Goal: Task Accomplishment & Management: Use online tool/utility

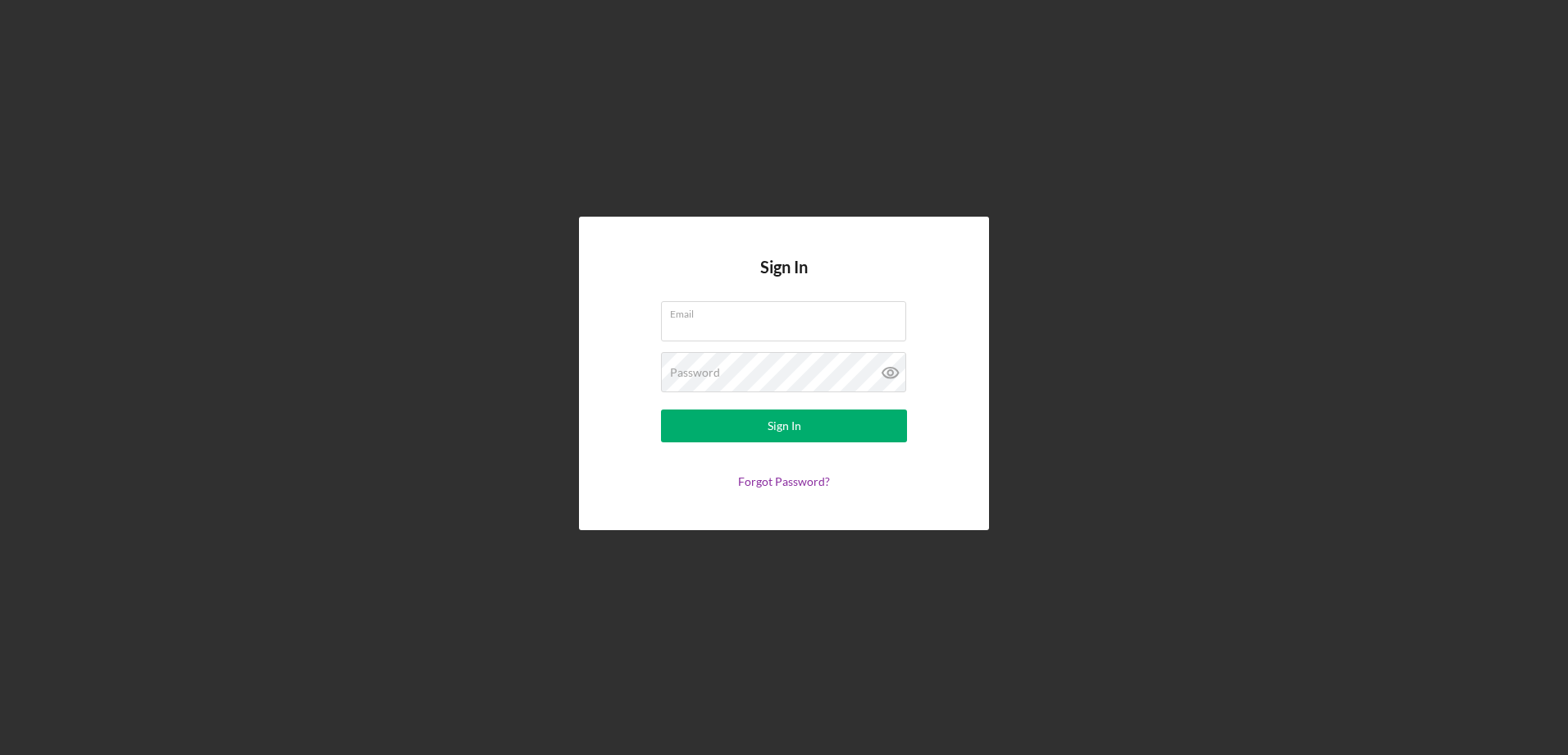
type input "[EMAIL_ADDRESS][DOMAIN_NAME]"
click at [717, 404] on form "Email [EMAIL_ADDRESS][DOMAIN_NAME] Password Sign In Forgot Password?" at bounding box center [784, 394] width 328 height 187
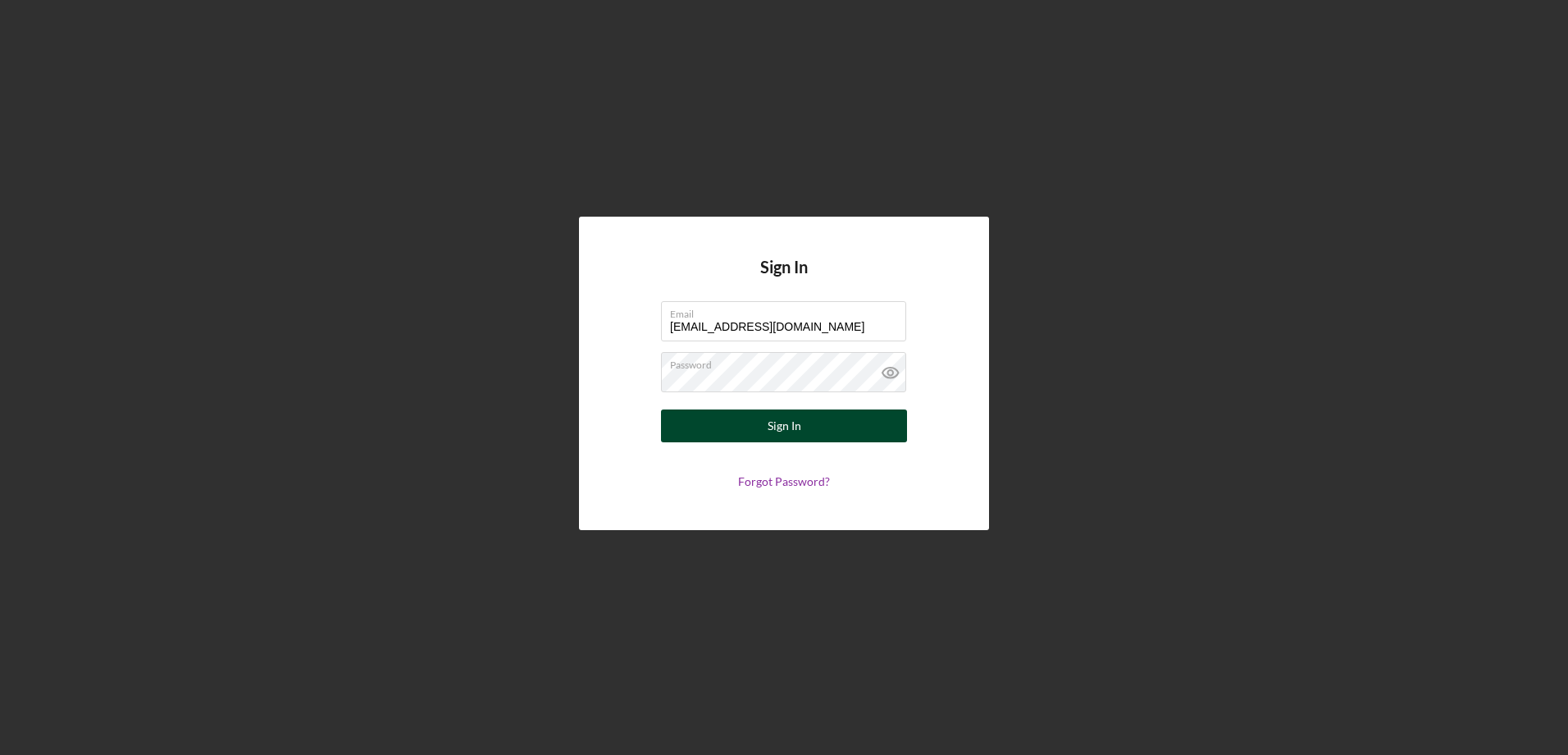
click at [717, 432] on button "Sign In" at bounding box center [784, 426] width 246 height 33
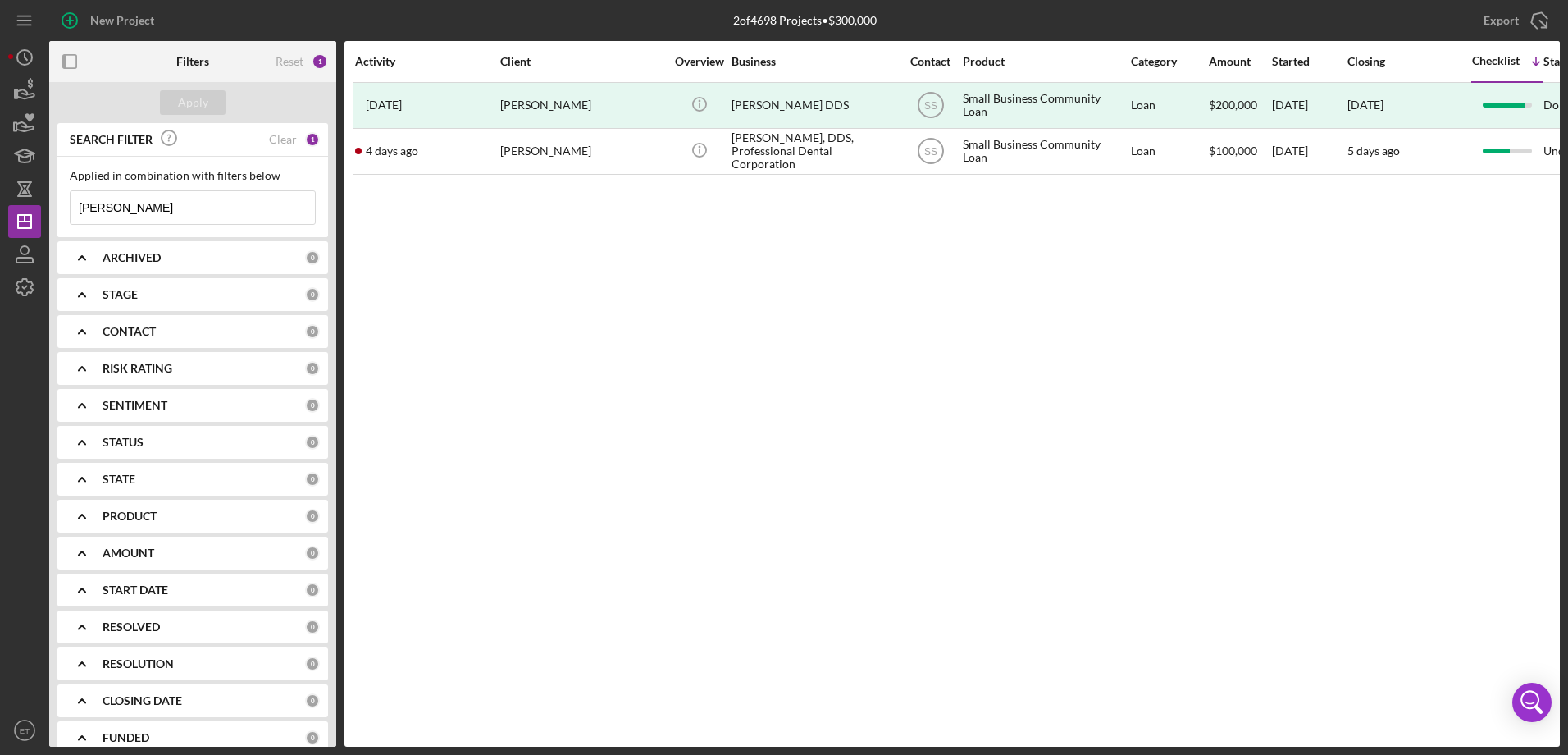
click at [211, 212] on input "[PERSON_NAME]" at bounding box center [192, 208] width 244 height 33
type input "\"
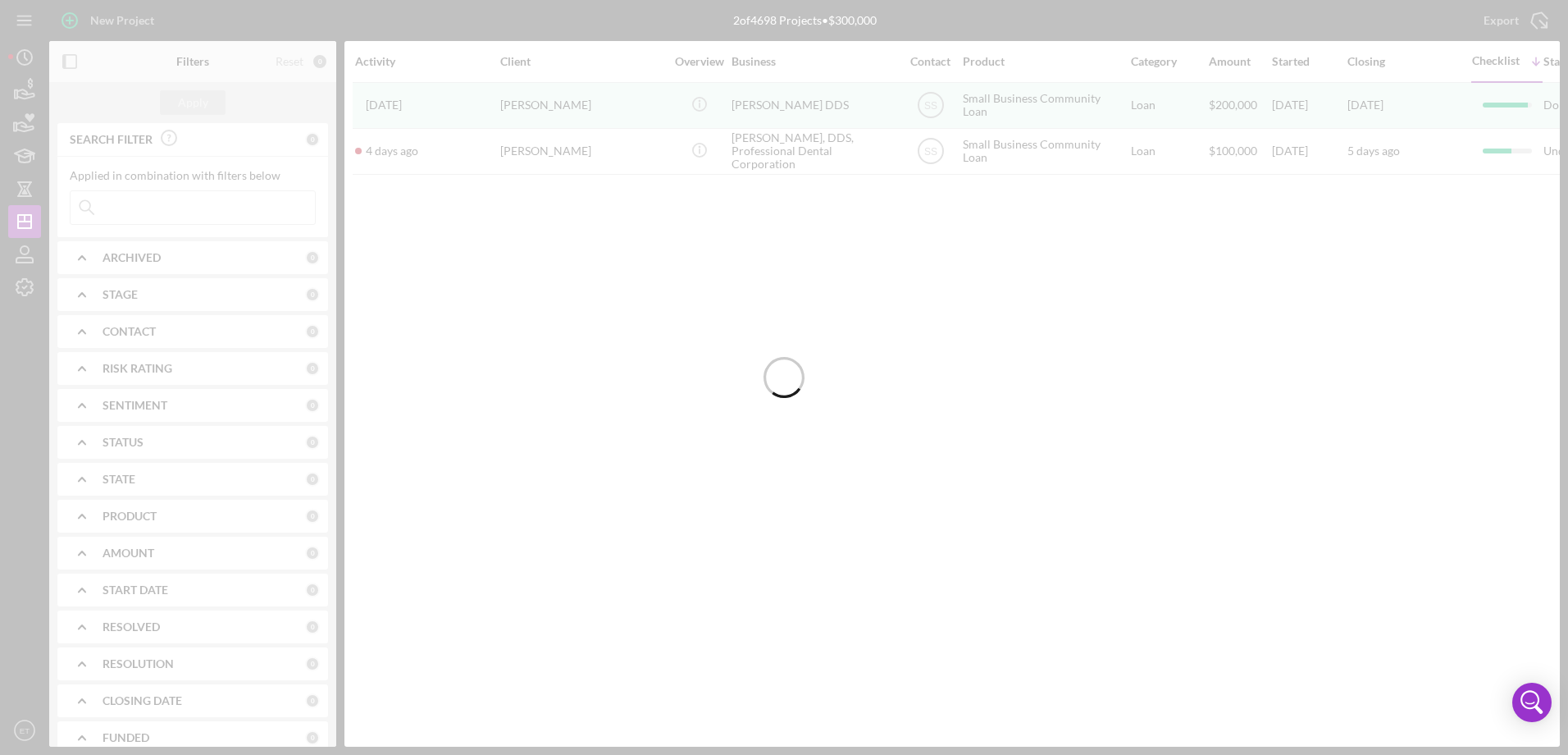
click at [24, 25] on div at bounding box center [784, 377] width 1568 height 755
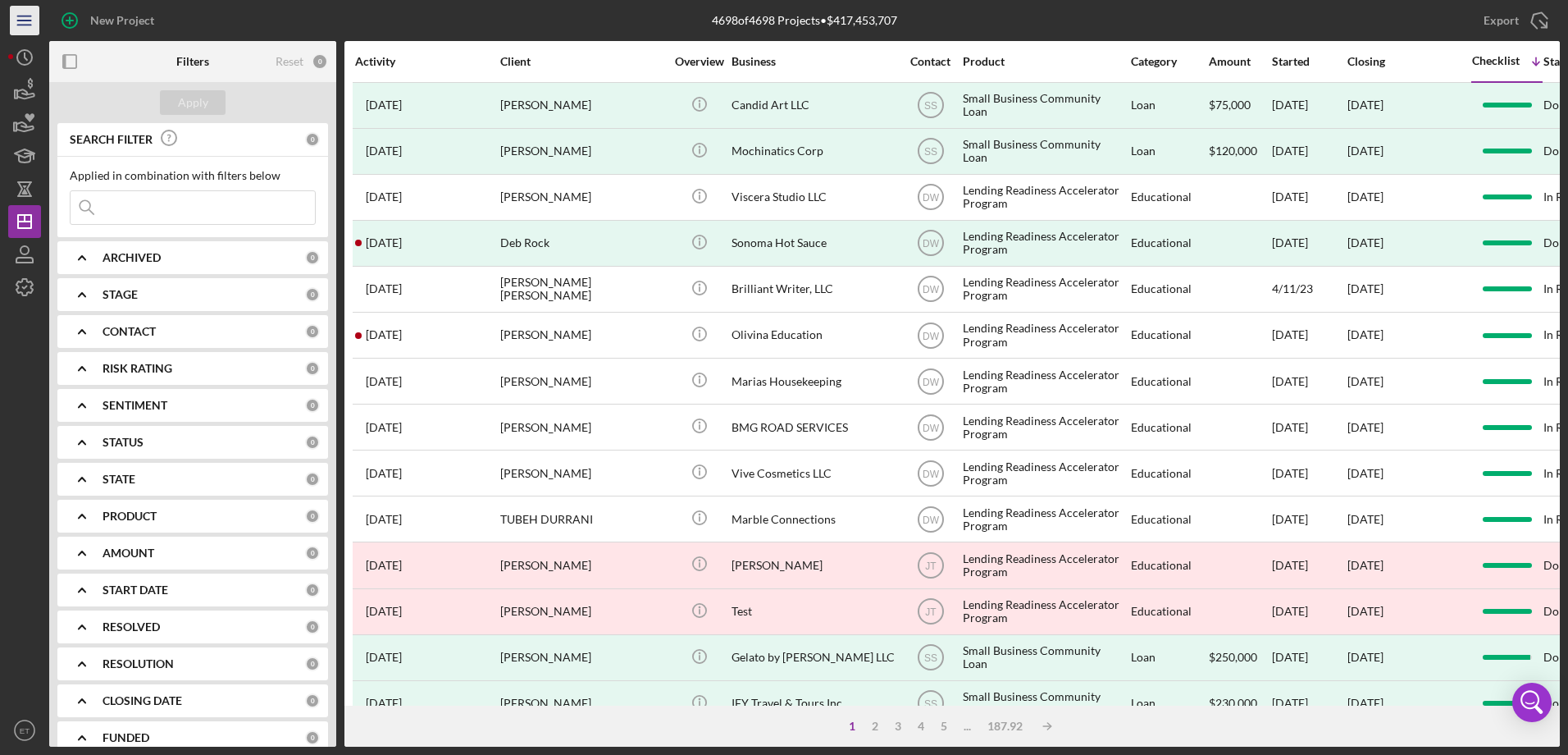
click at [24, 25] on line "button" at bounding box center [24, 25] width 13 height 0
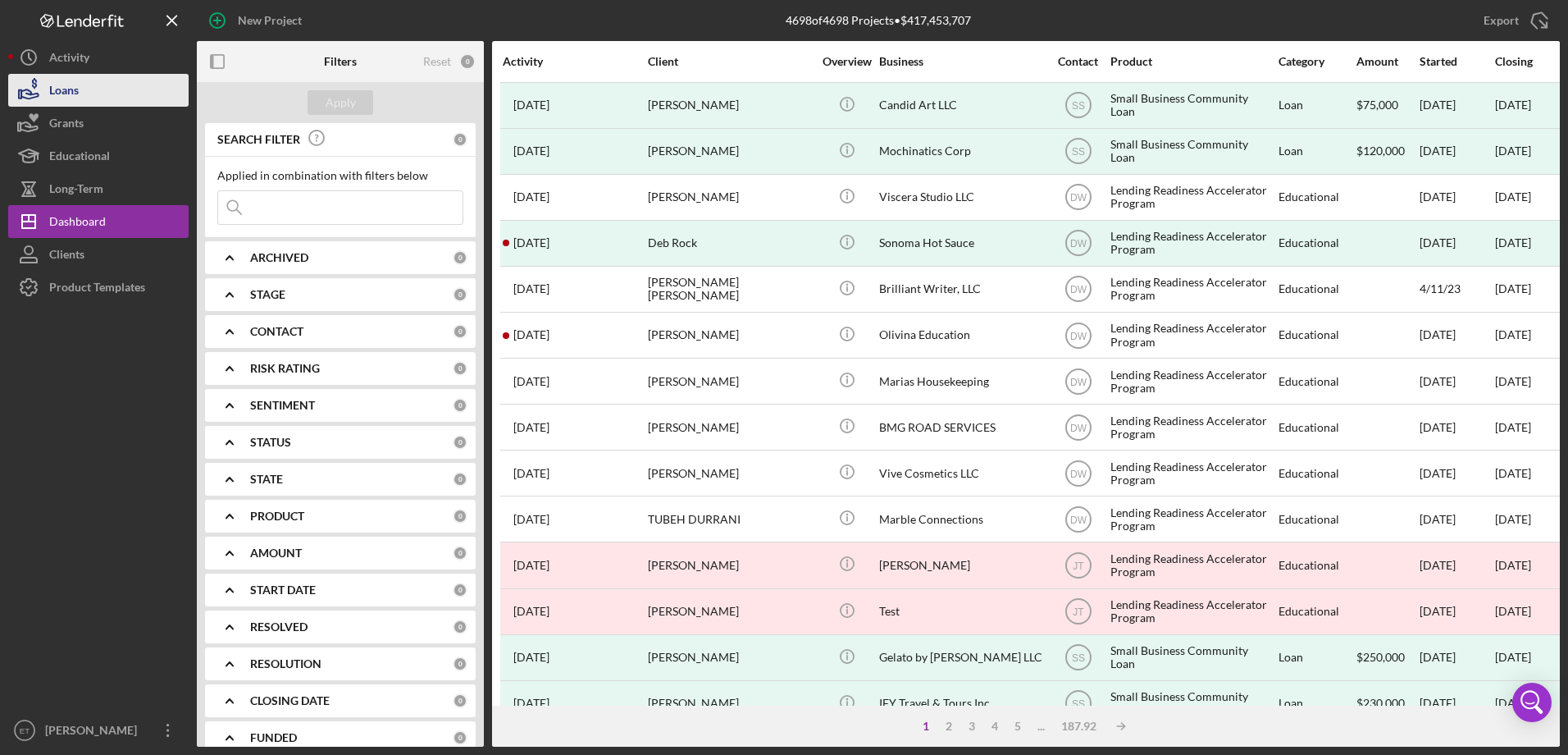
click at [79, 97] on div "Loans" at bounding box center [64, 92] width 29 height 37
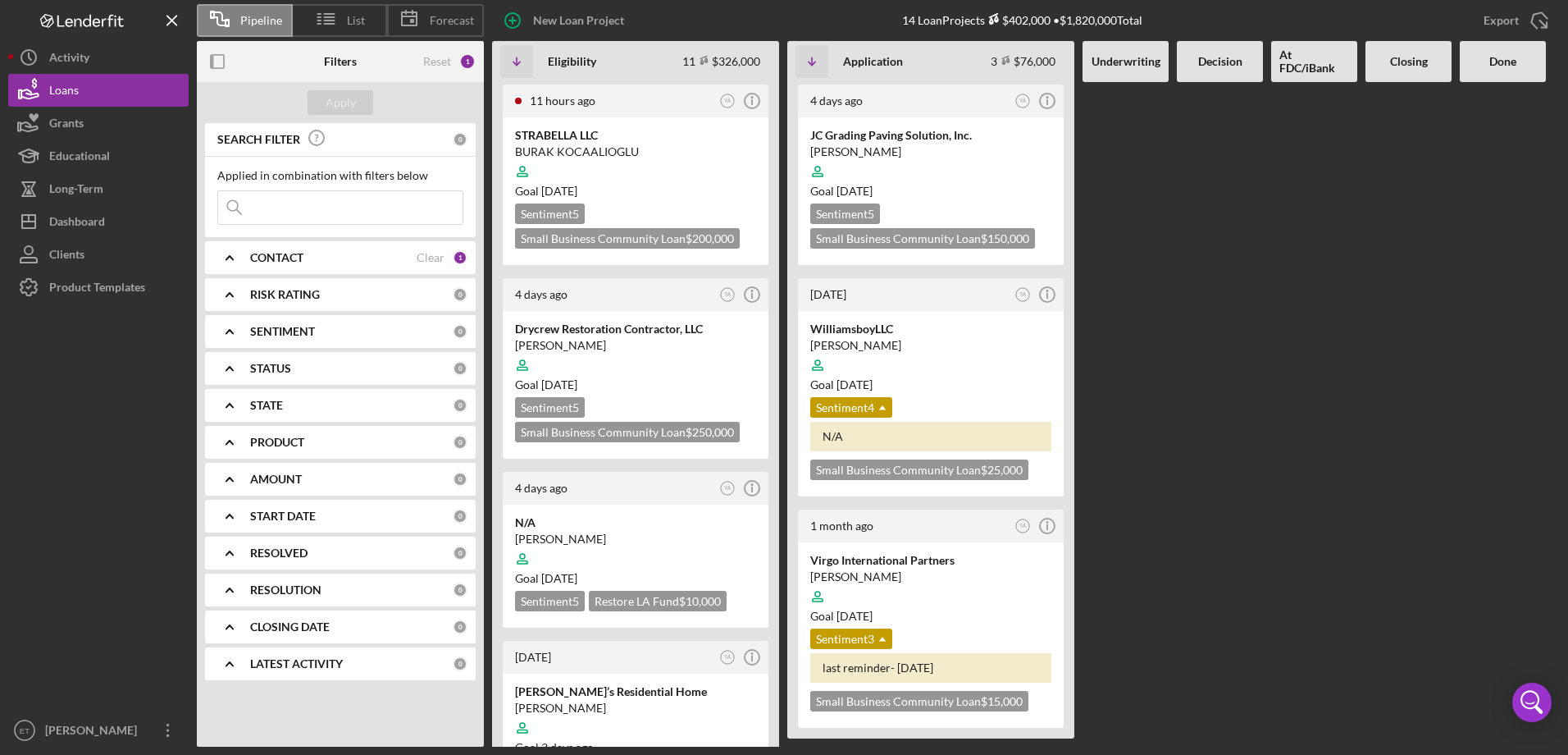
click at [348, 255] on div "CONTACT" at bounding box center [333, 257] width 166 height 13
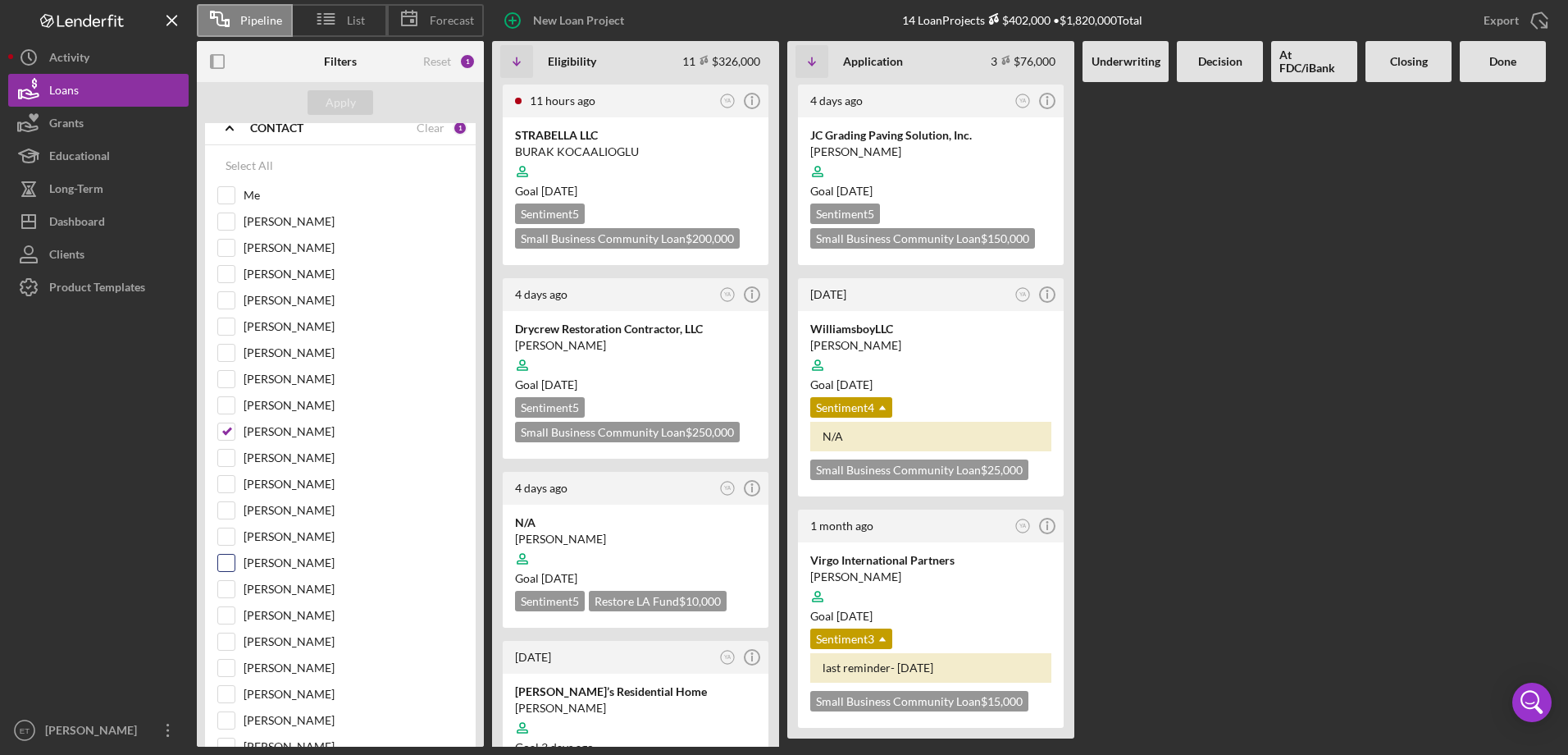
scroll to position [164, 0]
click at [266, 395] on label "[PERSON_NAME]" at bounding box center [353, 397] width 220 height 16
click at [234, 395] on input "[PERSON_NAME]" at bounding box center [226, 397] width 16 height 16
checkbox input "false"
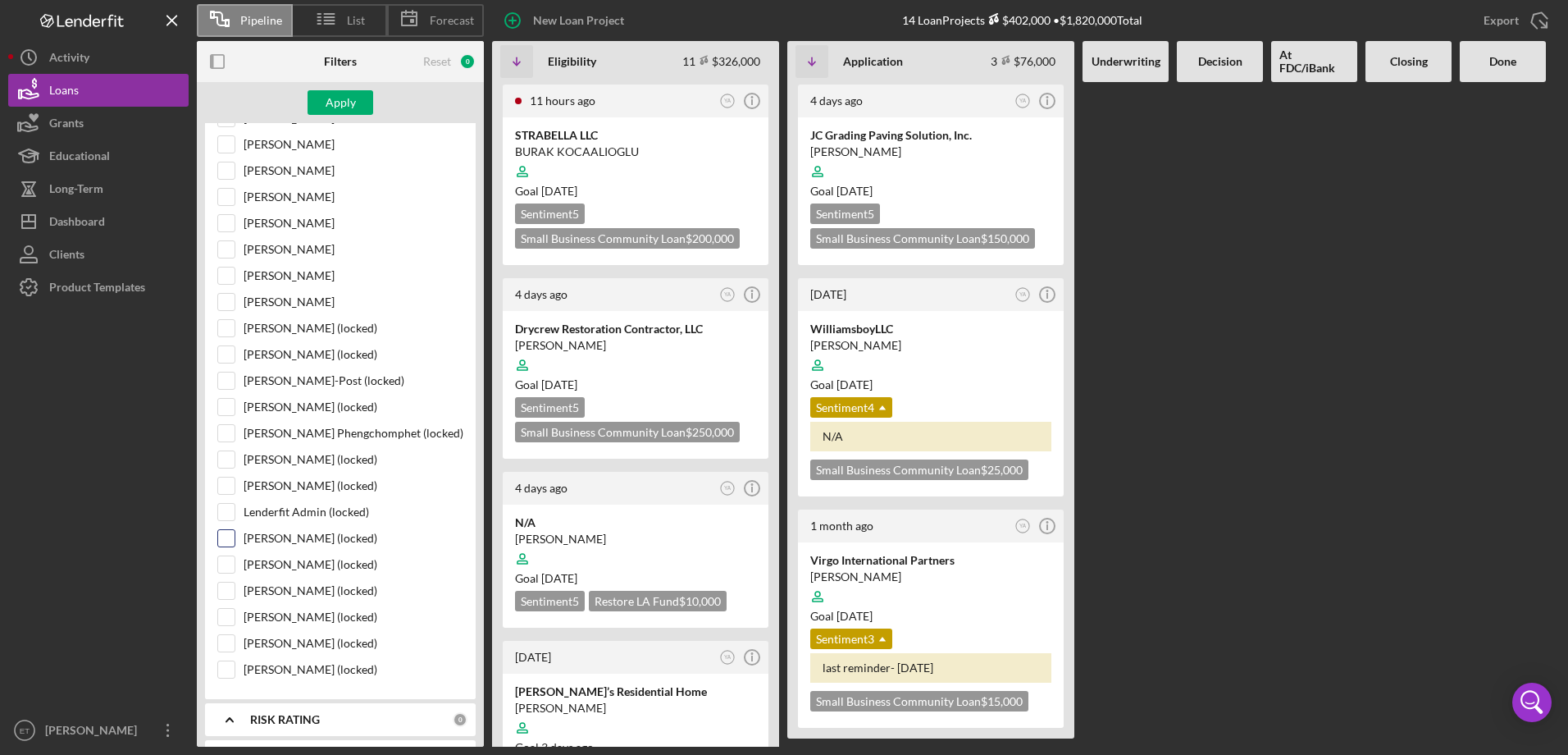
scroll to position [656, 0]
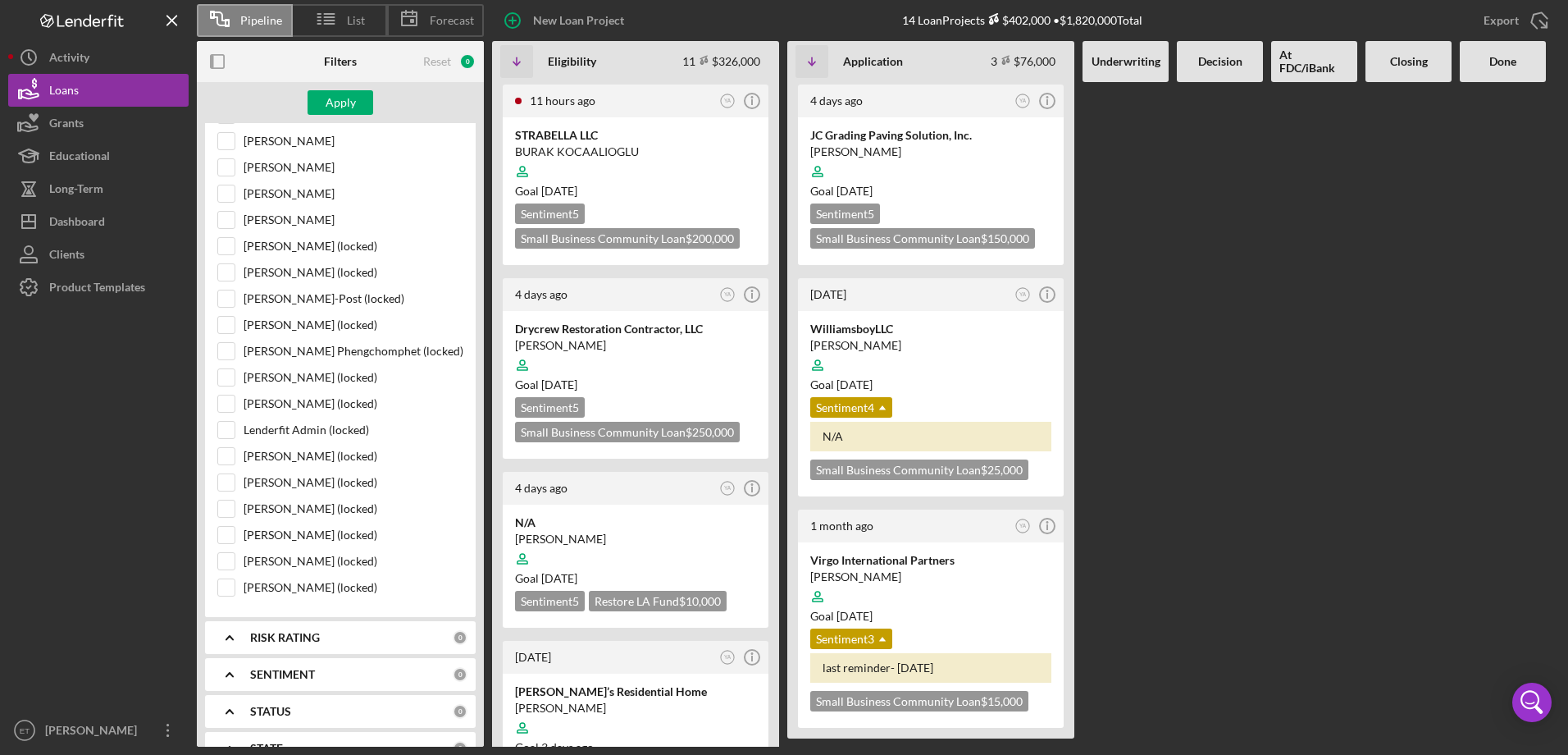
click at [130, 502] on div at bounding box center [98, 509] width 180 height 410
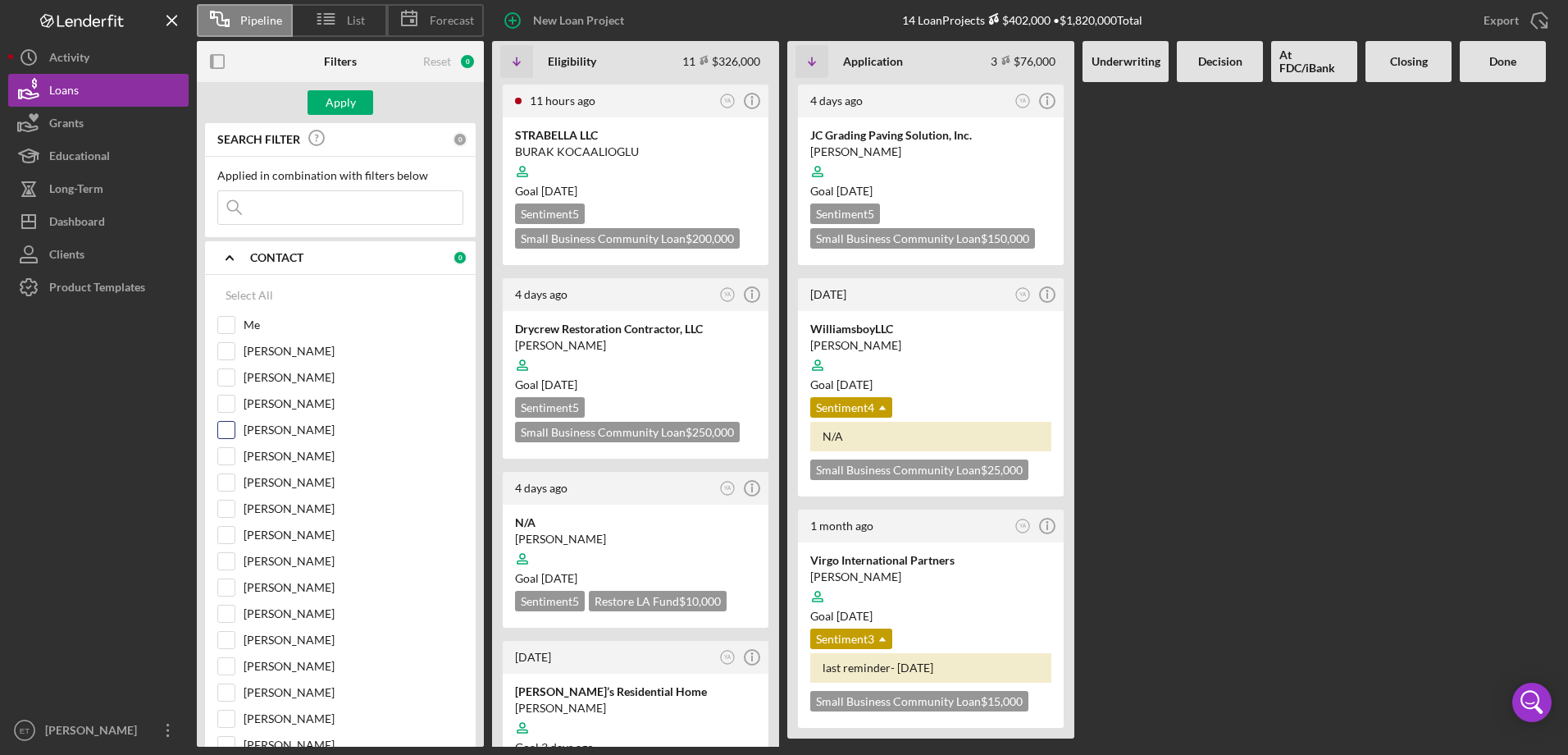
click at [297, 423] on label "[PERSON_NAME]" at bounding box center [353, 430] width 220 height 16
click at [234, 423] on input "[PERSON_NAME]" at bounding box center [226, 430] width 16 height 16
checkbox input "true"
click at [335, 92] on div "Apply" at bounding box center [340, 102] width 30 height 25
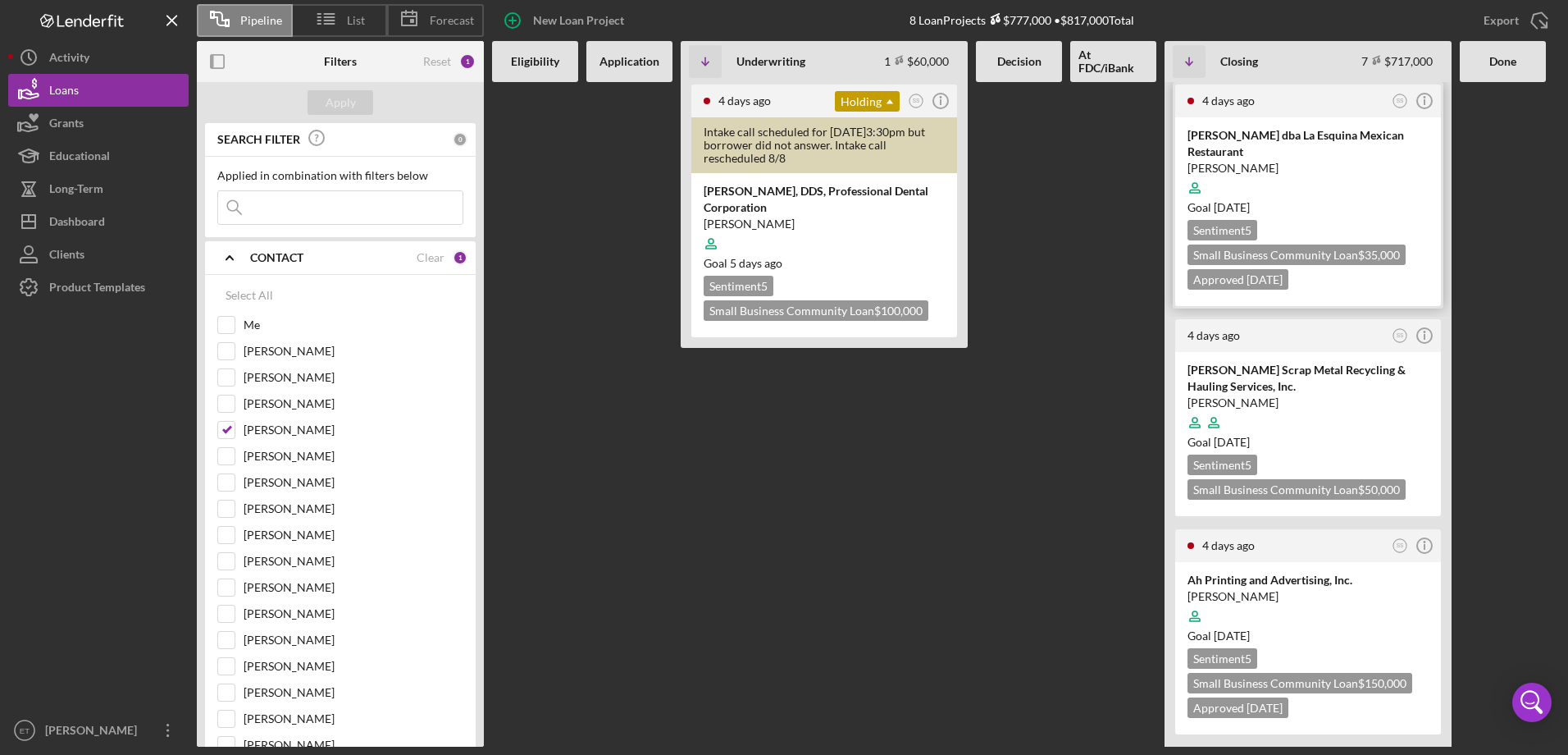
click at [1306, 233] on div "Sentiment 5 Small Business Community Loan $35,000 Approved [DATE]" at bounding box center [1308, 254] width 242 height 70
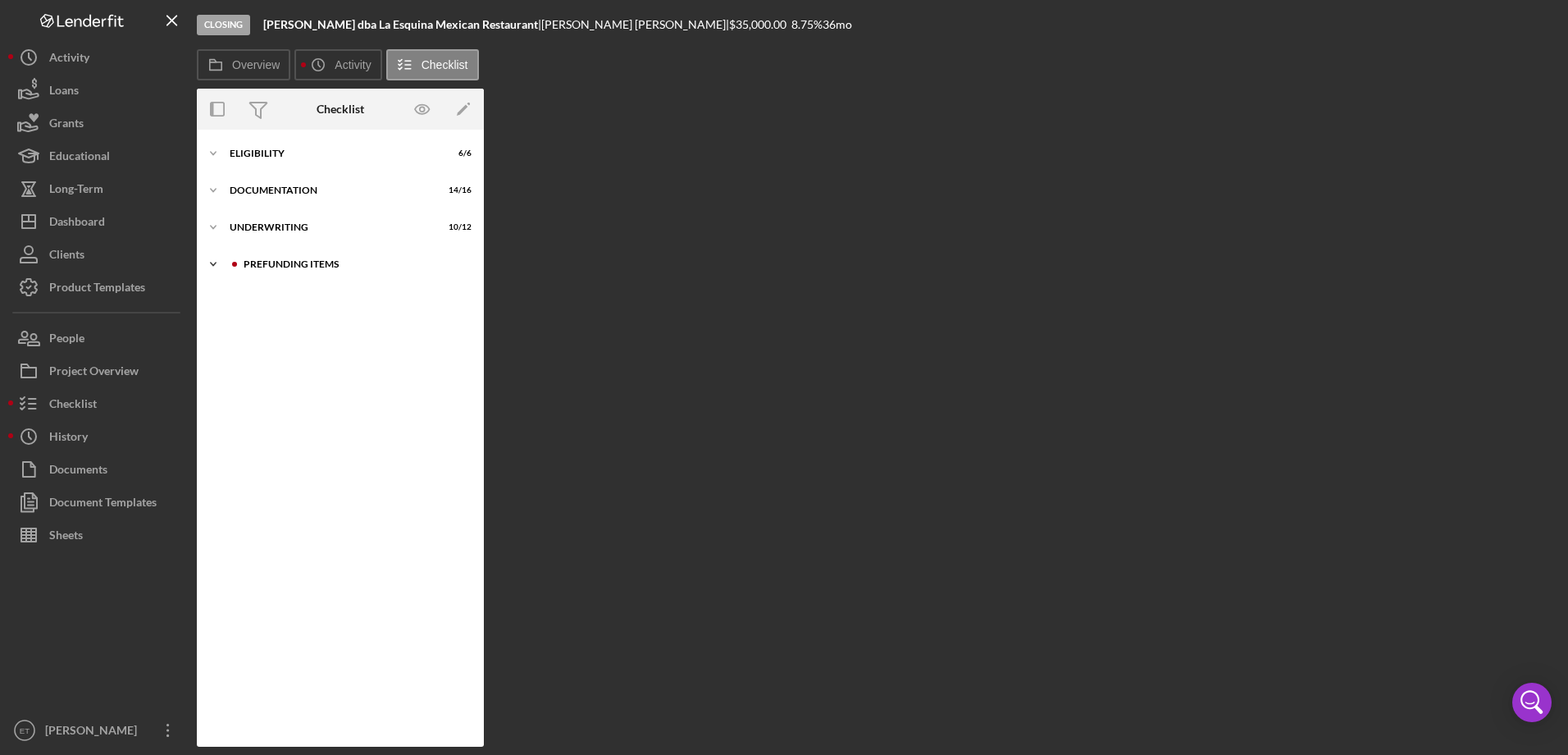
click at [270, 273] on div "Icon/Expander Prefunding Items 3 / 15" at bounding box center [340, 264] width 287 height 33
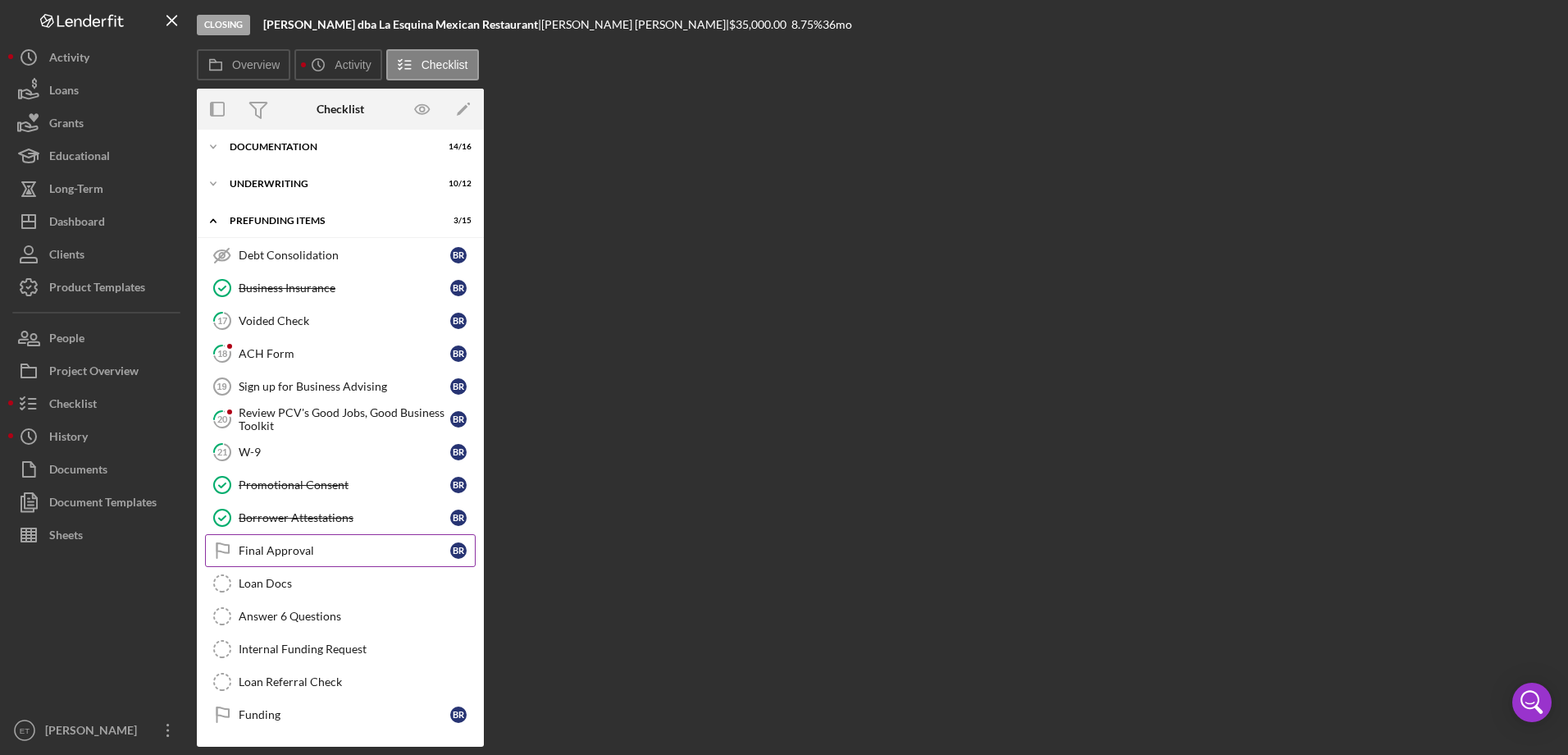
scroll to position [44, 0]
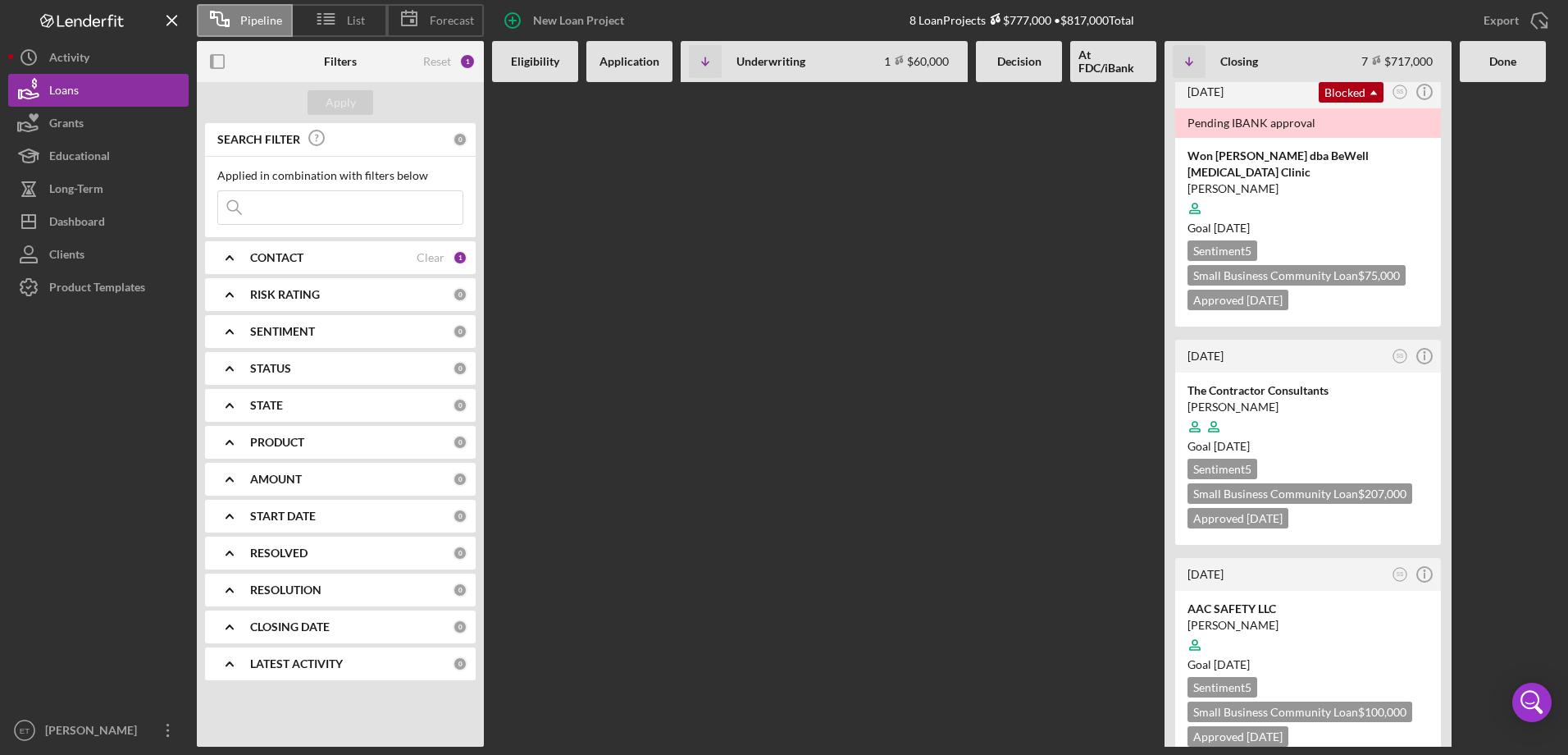
scroll to position [901, 0]
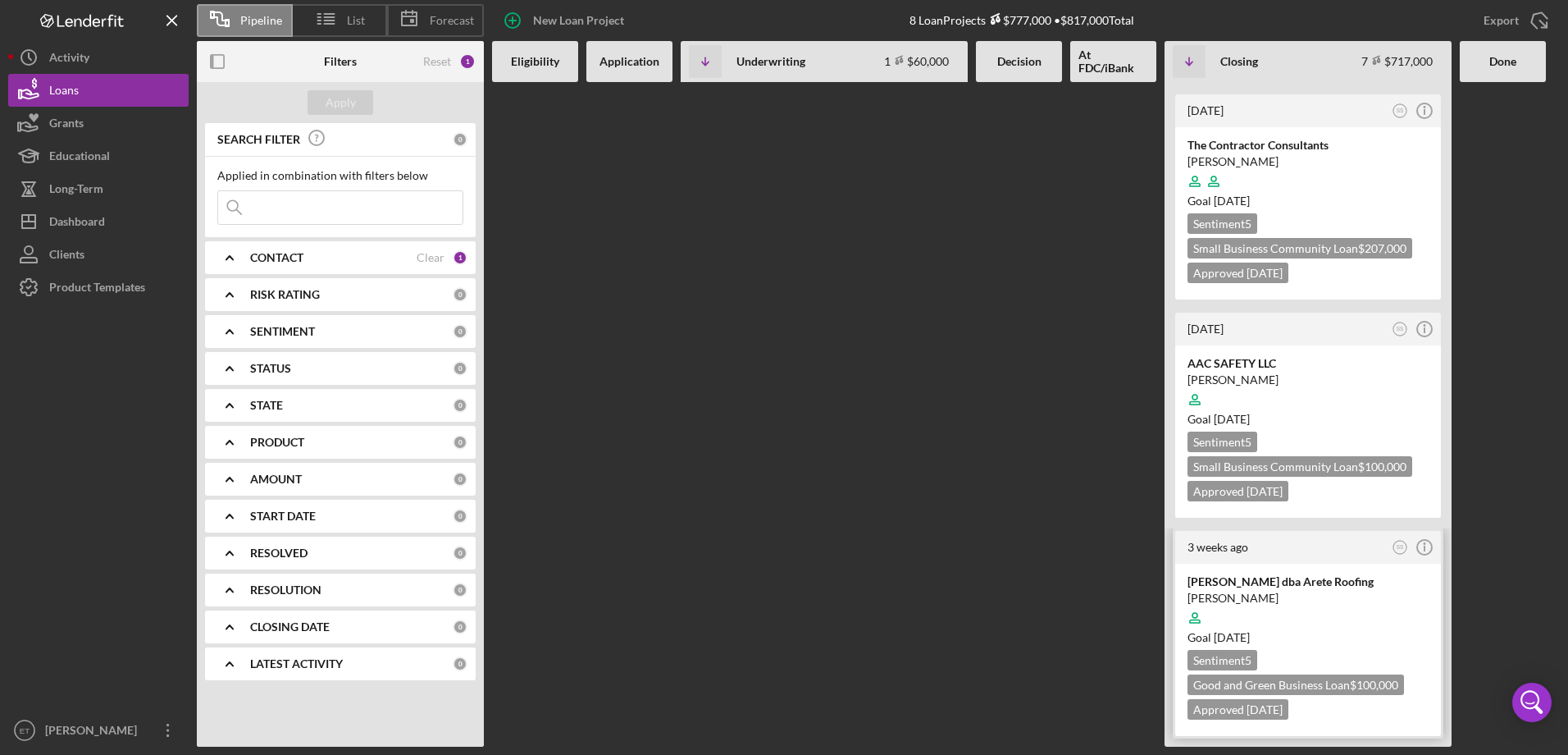
click at [1339, 635] on div "Goal [DATE]" at bounding box center [1308, 638] width 242 height 16
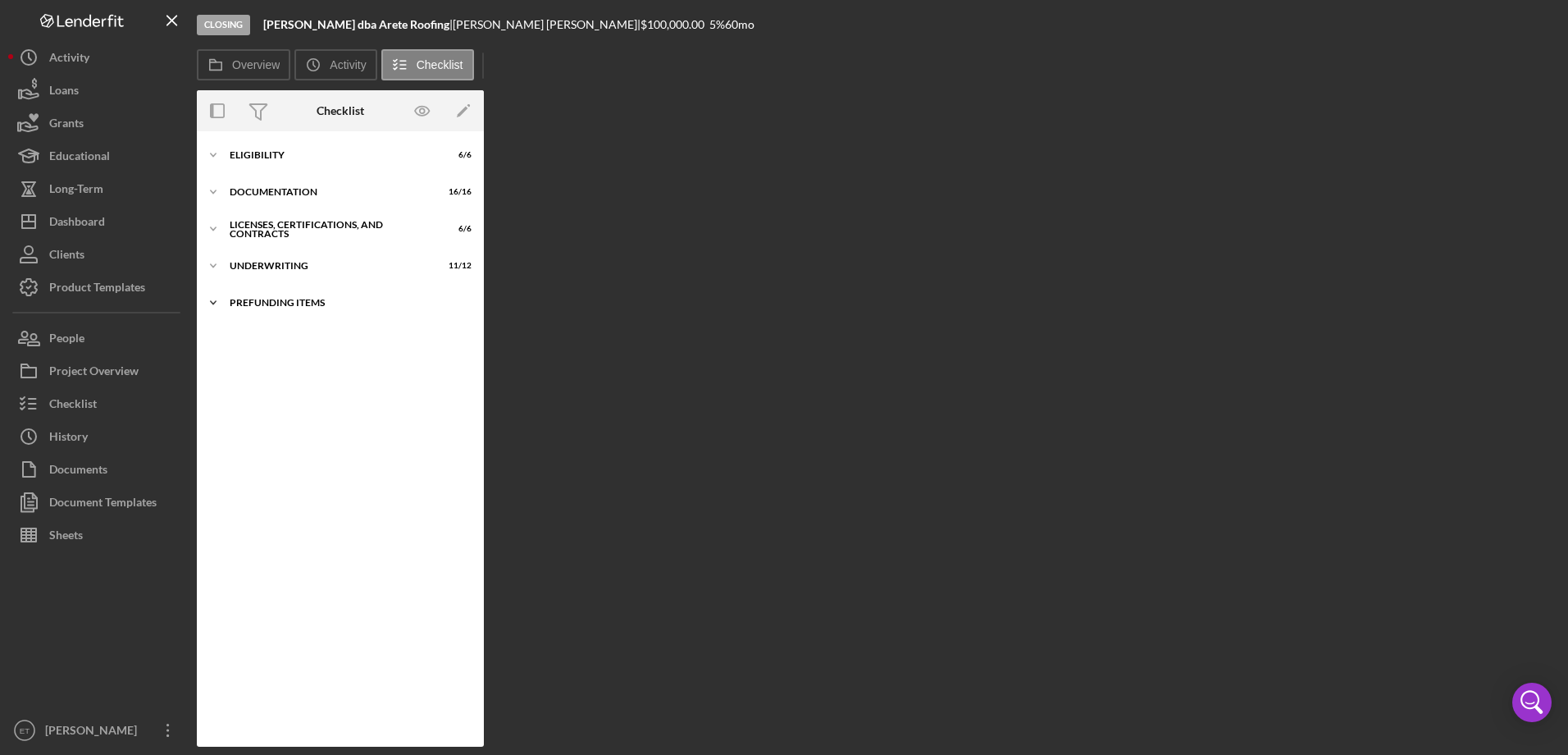
click at [279, 311] on div "Icon/Expander Prefunding Items 1 / 16" at bounding box center [340, 303] width 287 height 33
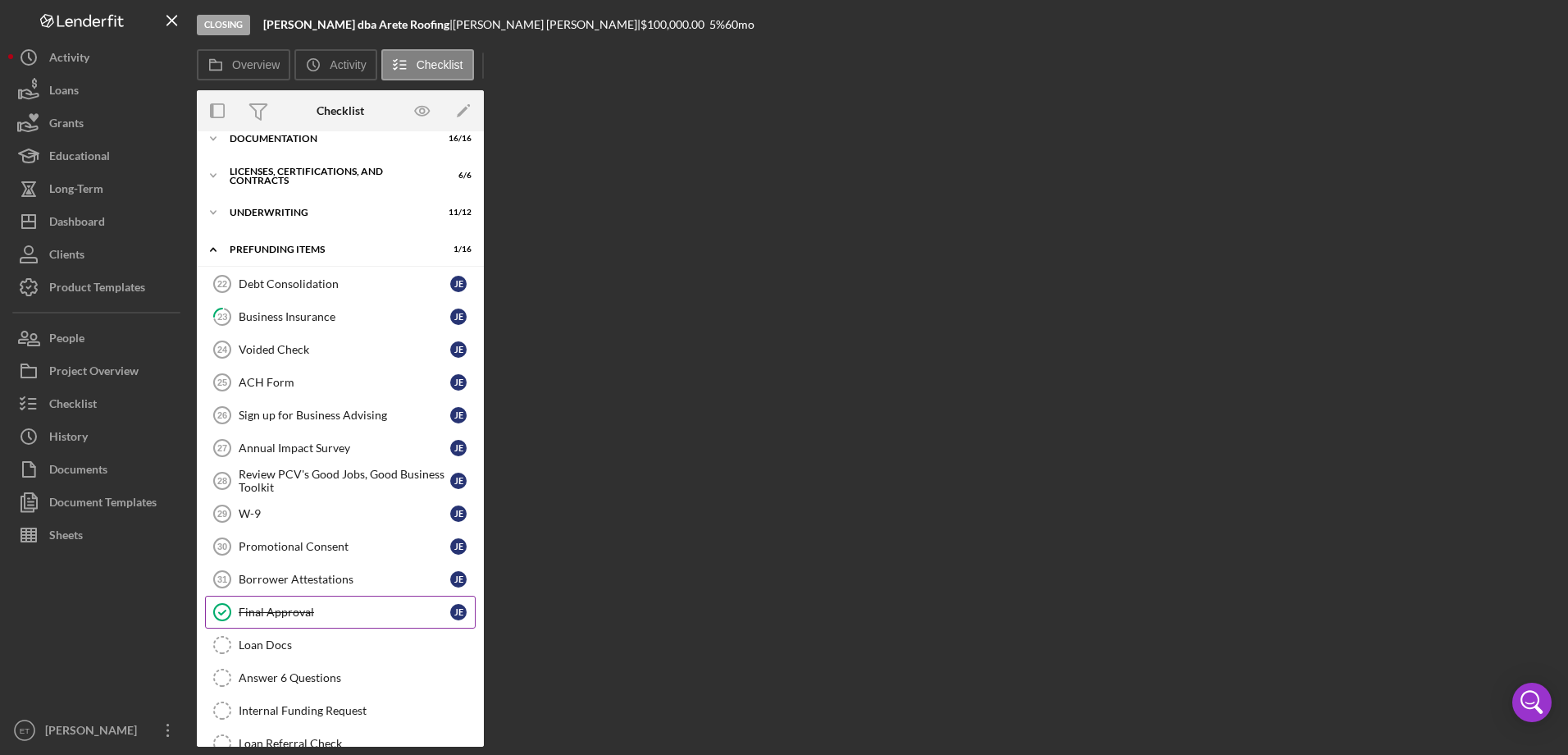
scroll to position [82, 0]
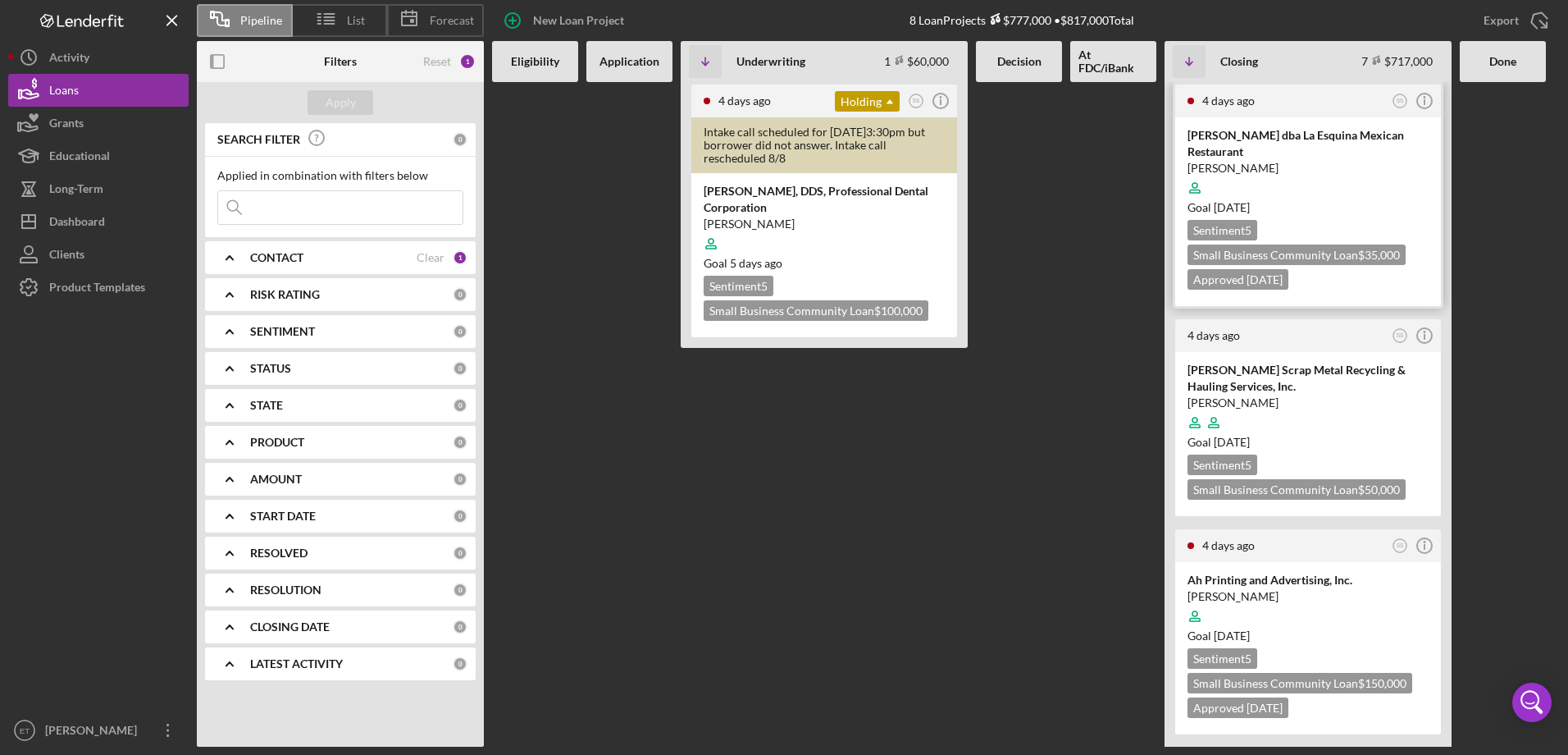
click at [1323, 167] on div "[PERSON_NAME]" at bounding box center [1308, 168] width 242 height 16
click at [84, 47] on div "Activity" at bounding box center [70, 59] width 40 height 37
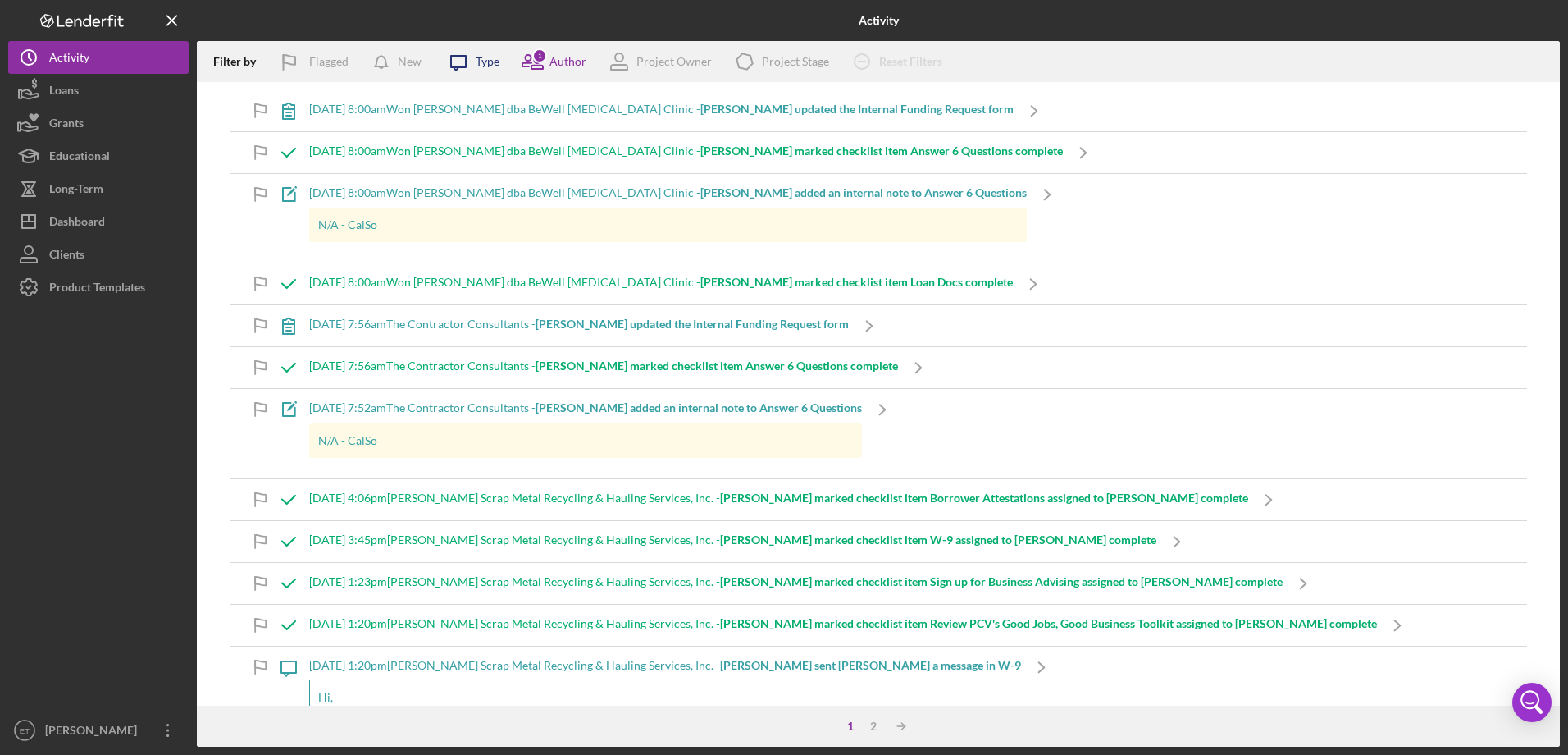
click at [479, 71] on div "Icon/Message Type" at bounding box center [468, 61] width 61 height 41
click at [376, 72] on icon "button" at bounding box center [385, 65] width 41 height 41
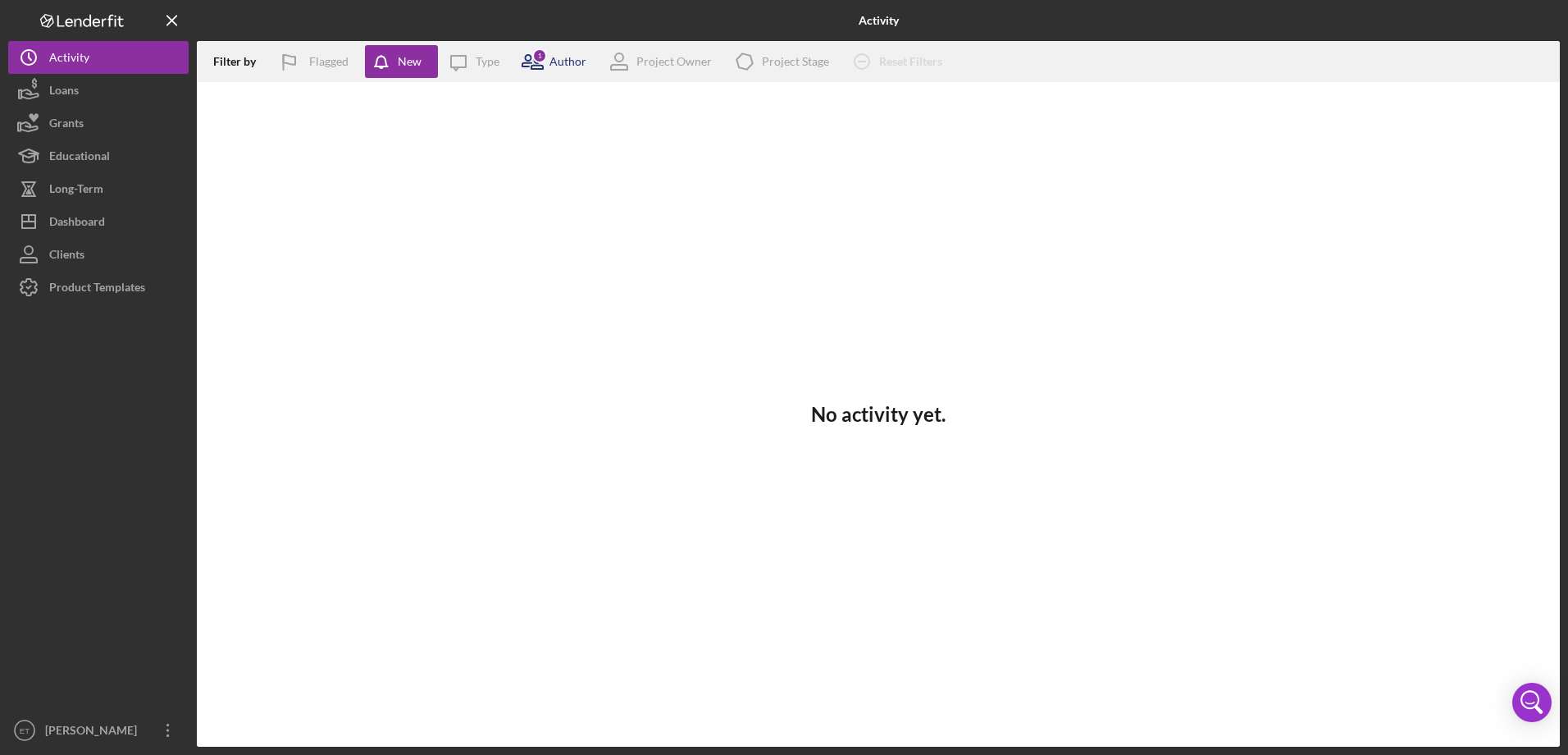
click at [564, 59] on div "Author" at bounding box center [568, 61] width 37 height 13
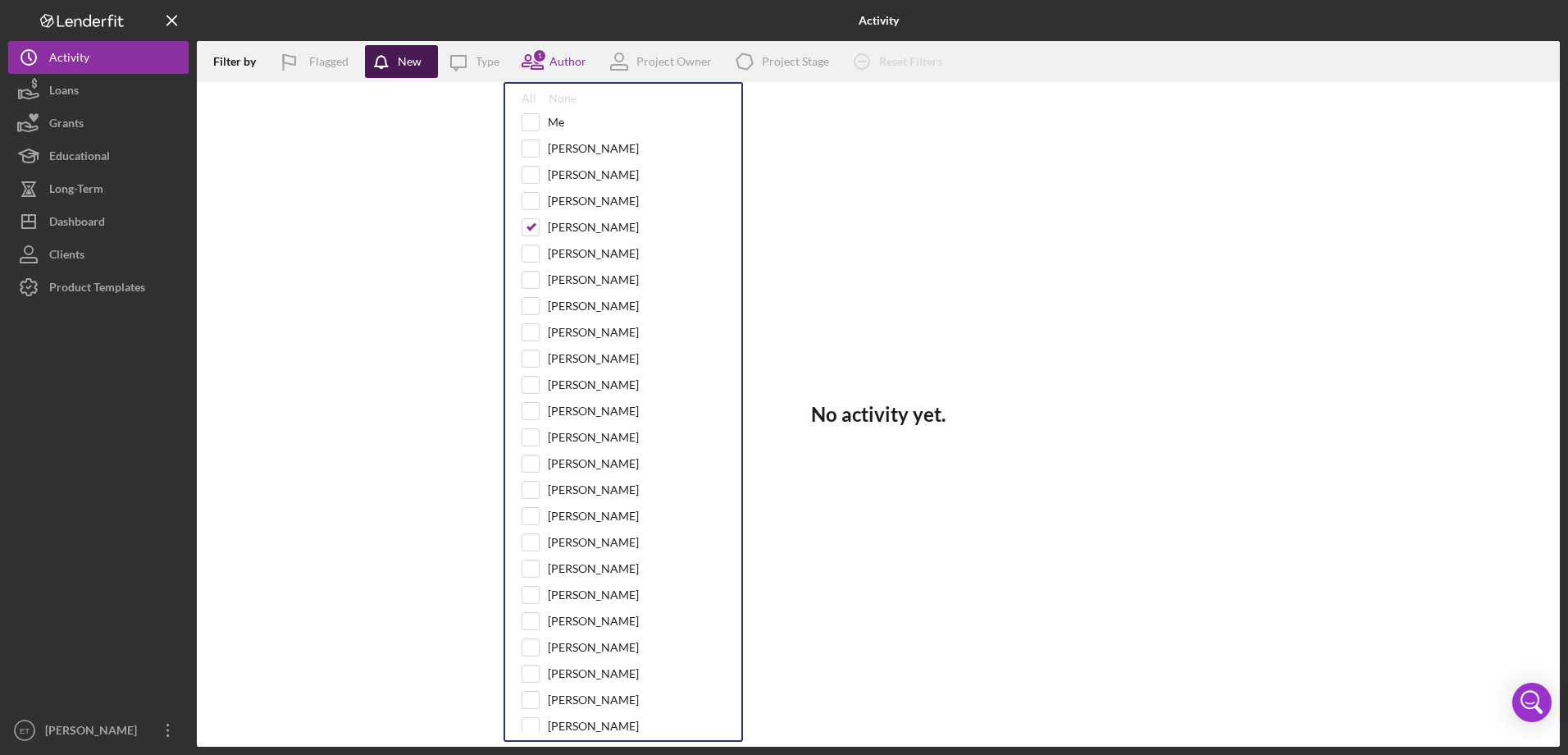
click at [407, 65] on div "New" at bounding box center [410, 61] width 24 height 33
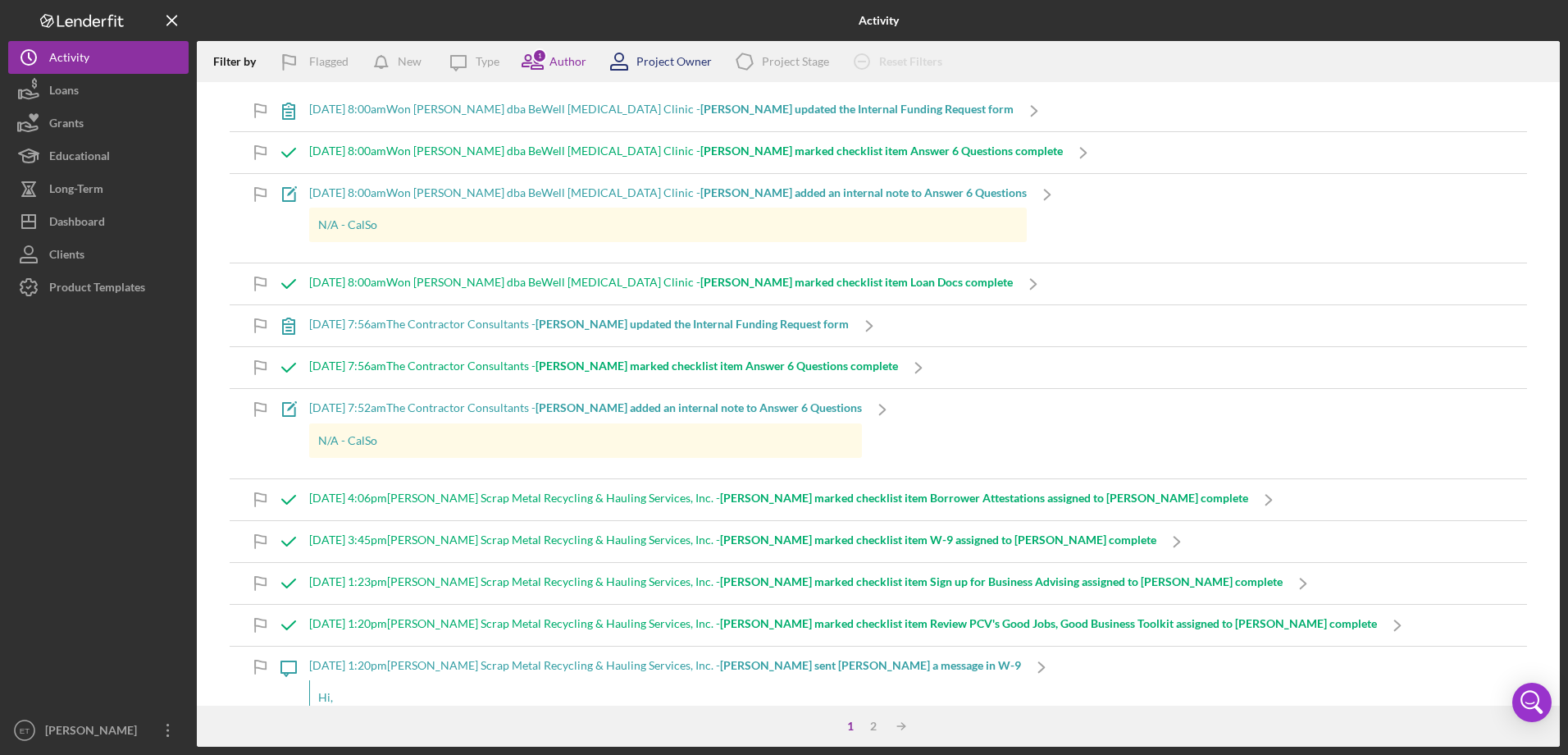
click at [656, 67] on div "Project Owner" at bounding box center [674, 61] width 75 height 13
click at [769, 63] on div "Project Stage" at bounding box center [796, 61] width 68 height 13
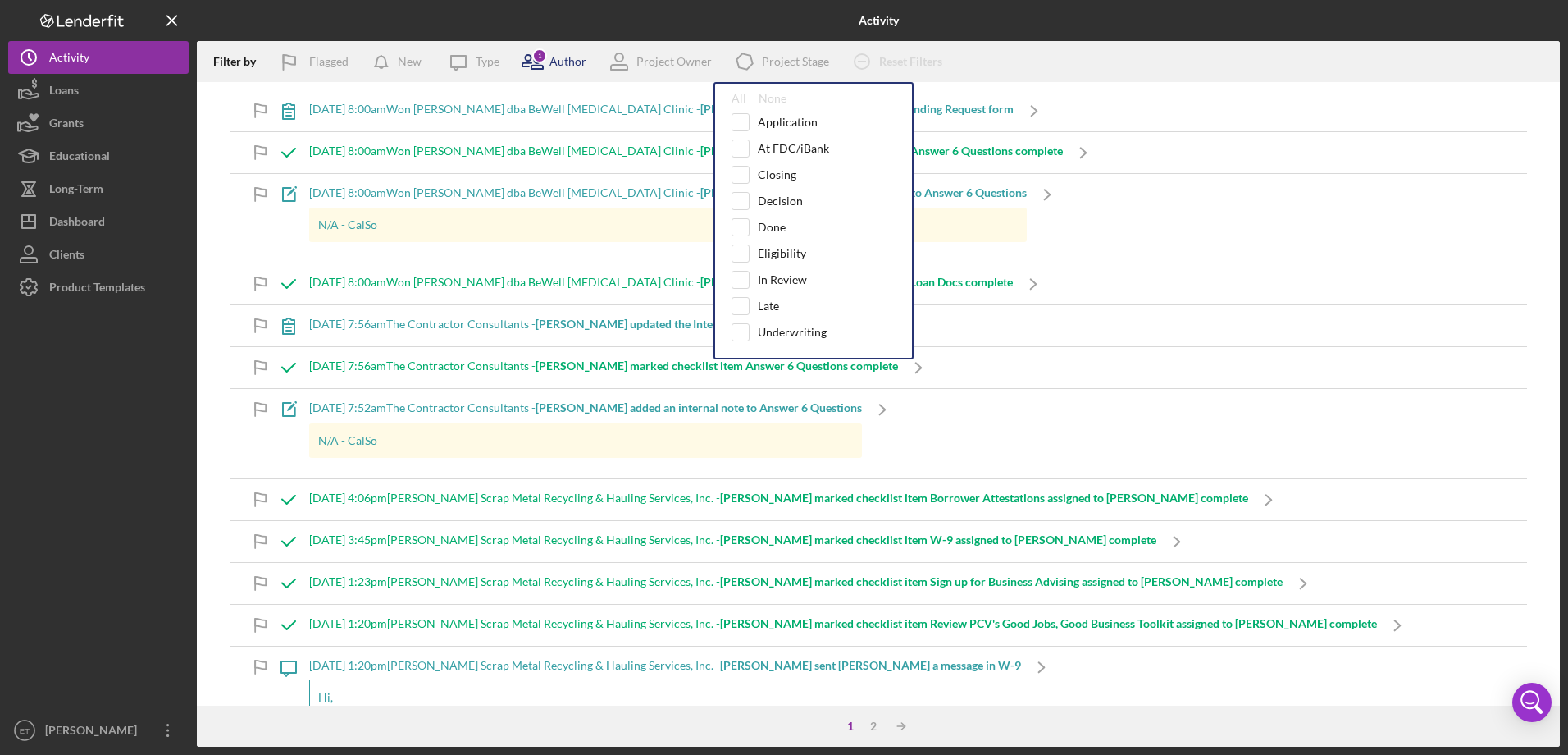
click at [536, 66] on icon at bounding box center [537, 63] width 12 height 12
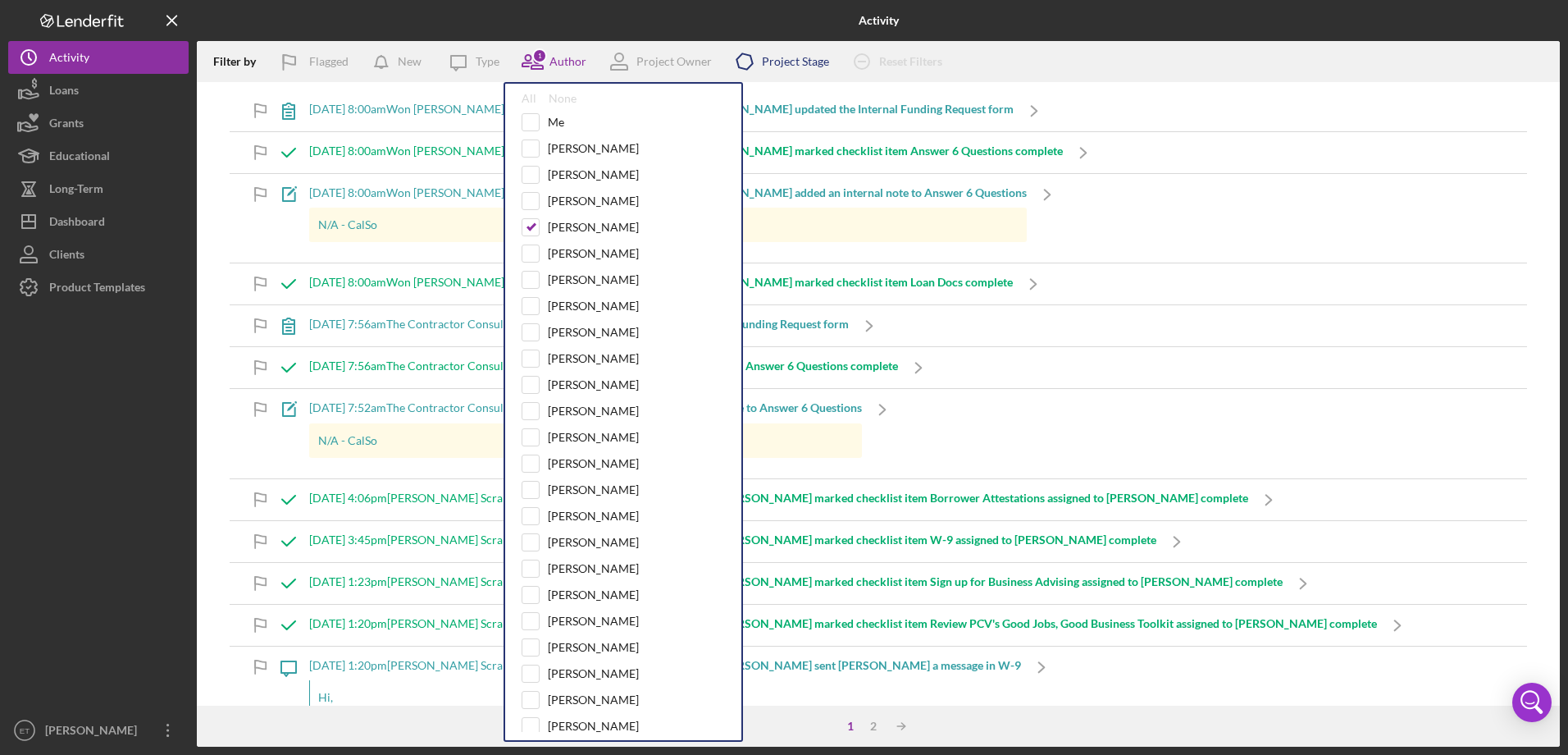
click at [780, 62] on div "Project Stage" at bounding box center [796, 61] width 68 height 13
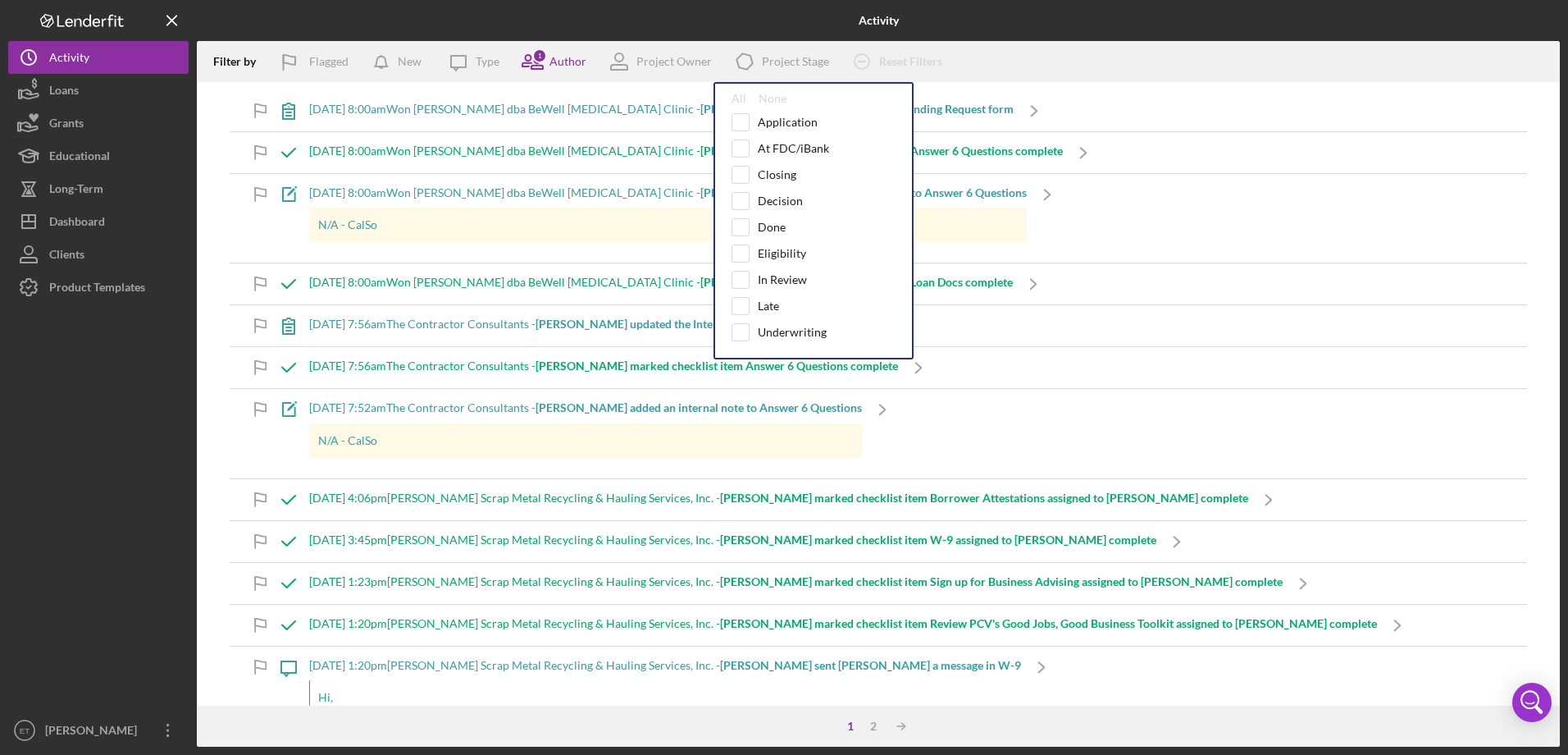
click at [32, 451] on div at bounding box center [98, 509] width 180 height 410
